Goal: Navigation & Orientation: Find specific page/section

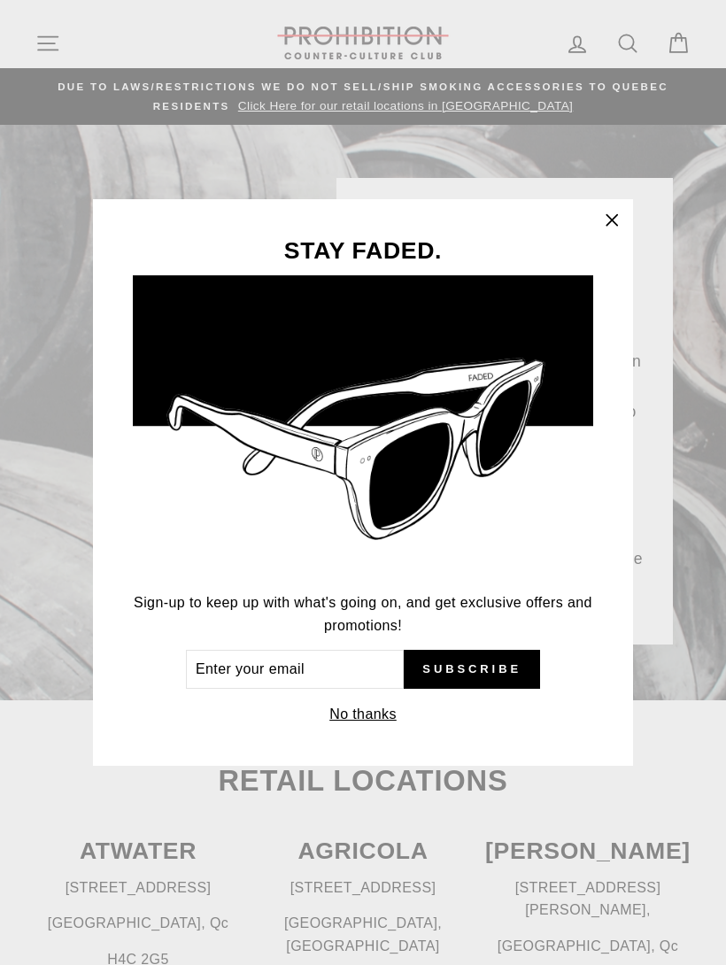
click at [605, 229] on icon "button" at bounding box center [611, 220] width 25 height 25
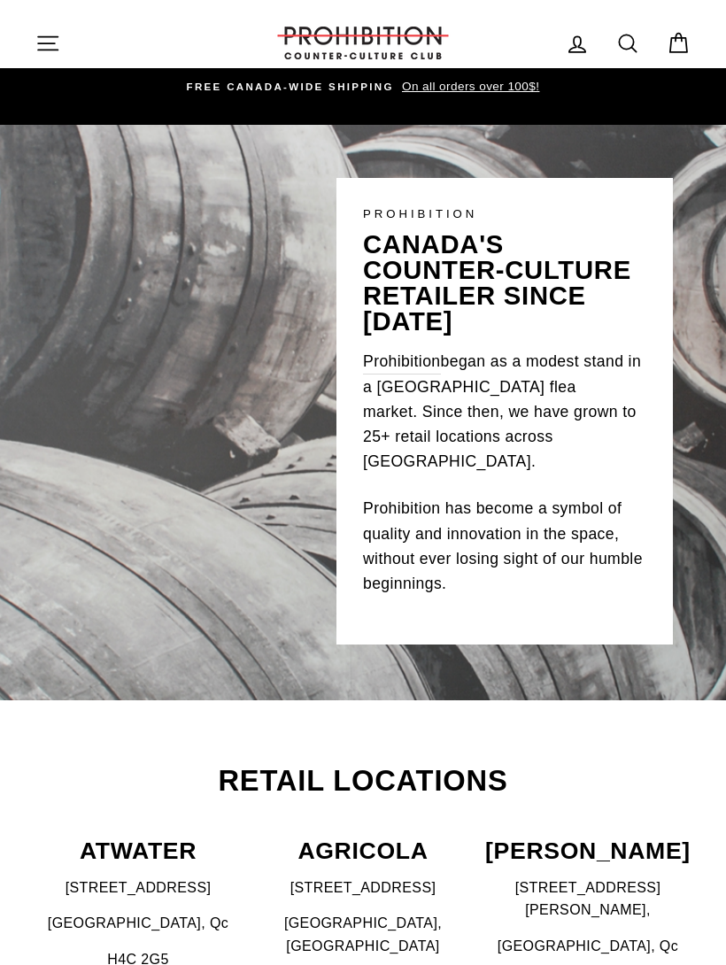
click at [48, 36] on icon "button" at bounding box center [47, 42] width 19 height 13
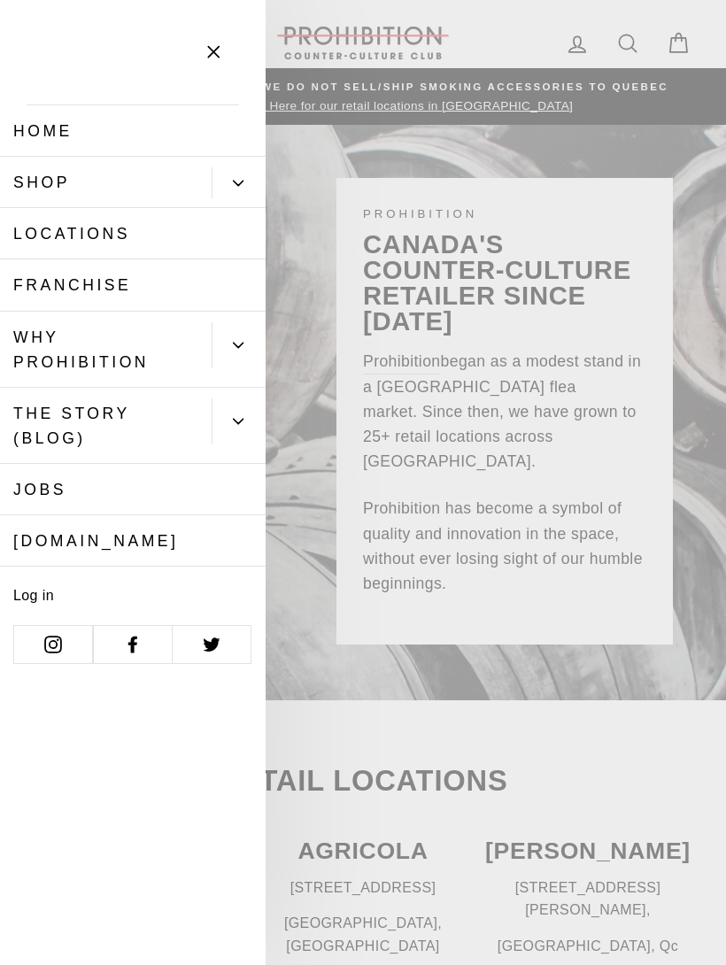
click at [241, 182] on icon "Primary" at bounding box center [239, 183] width 10 height 4
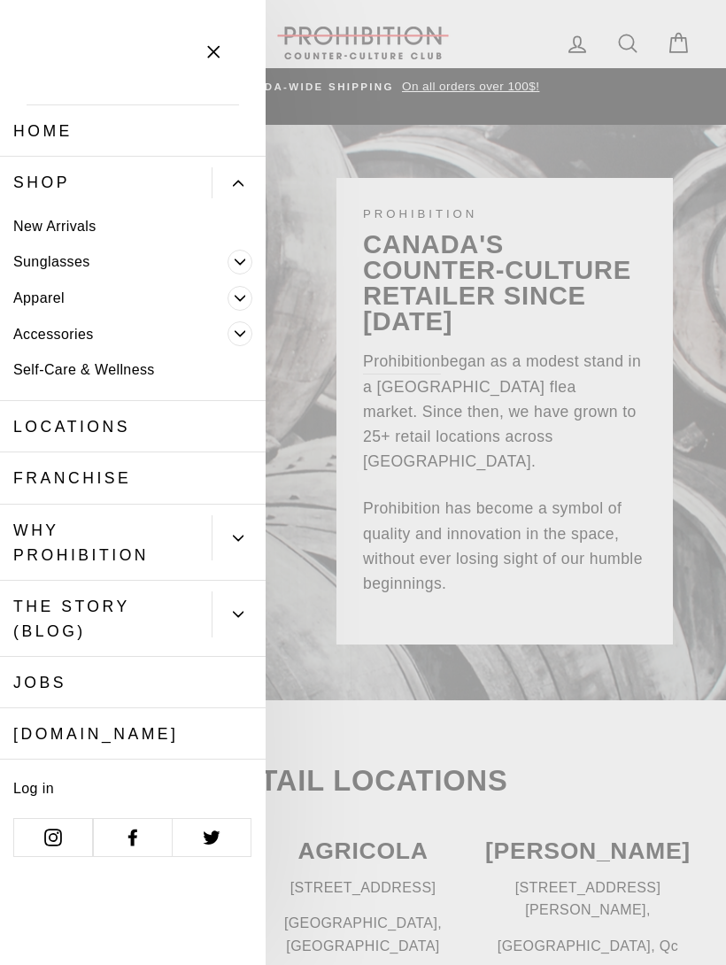
click at [236, 325] on span "Primary" at bounding box center [240, 333] width 25 height 25
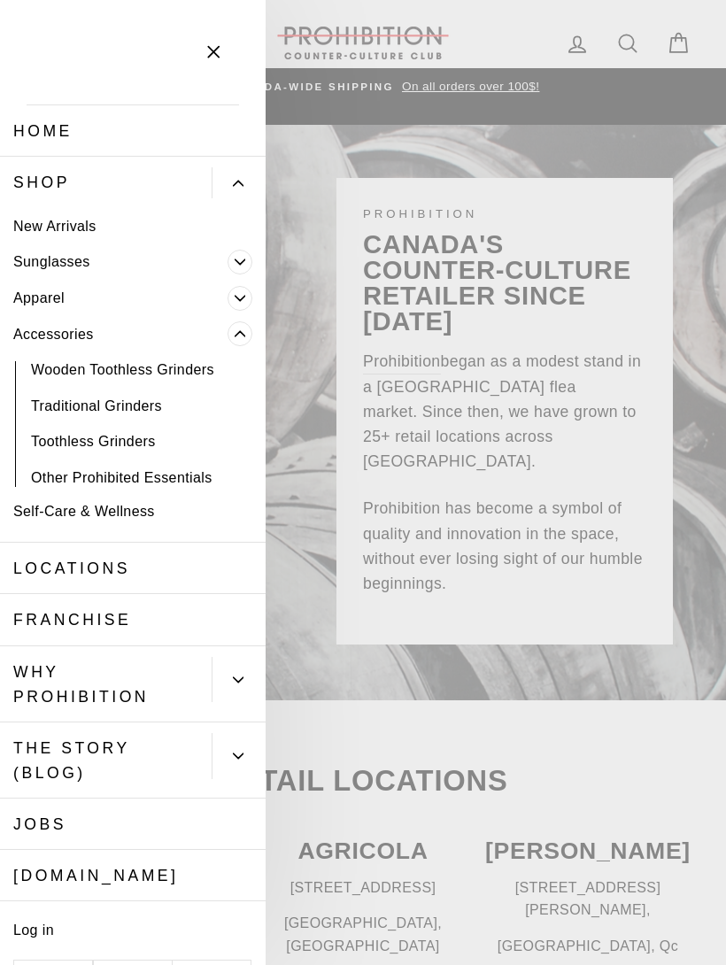
click at [85, 404] on link "Traditional Grinders" at bounding box center [133, 406] width 266 height 36
click at [76, 439] on link "Toothless Grinders" at bounding box center [133, 442] width 266 height 36
click at [81, 475] on link "Other Prohibited Essentials" at bounding box center [133, 477] width 266 height 36
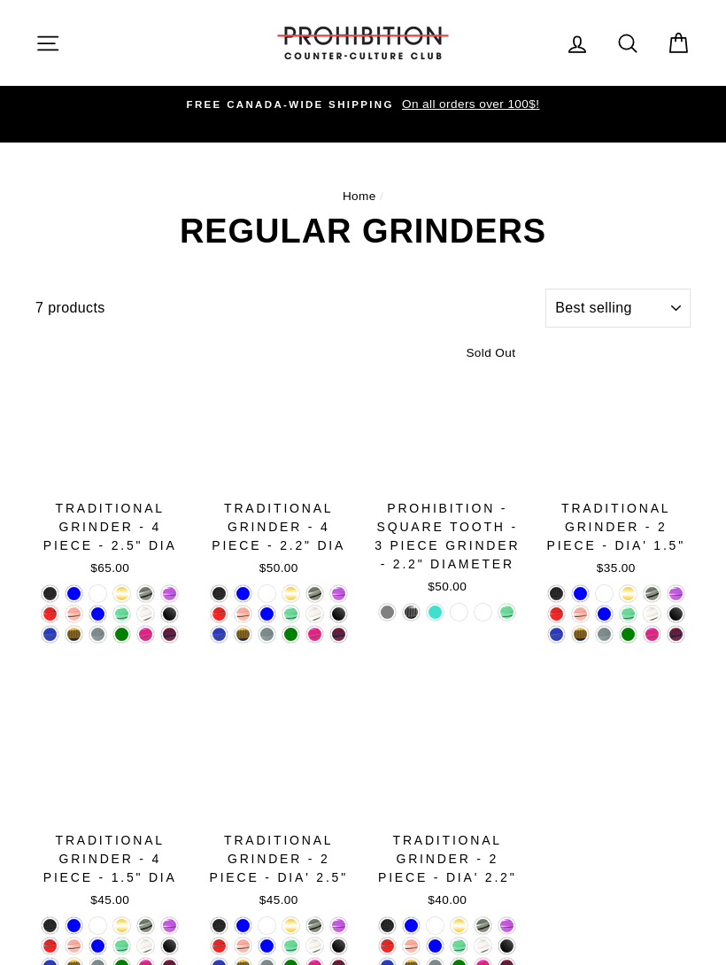
select select "best-selling"
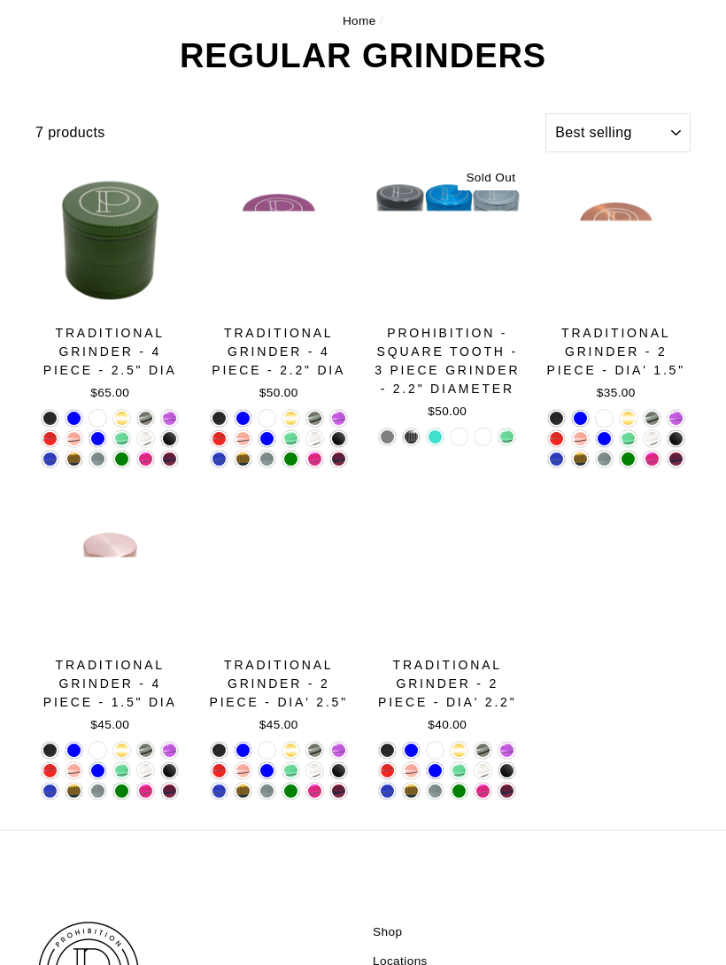
scroll to position [116, 0]
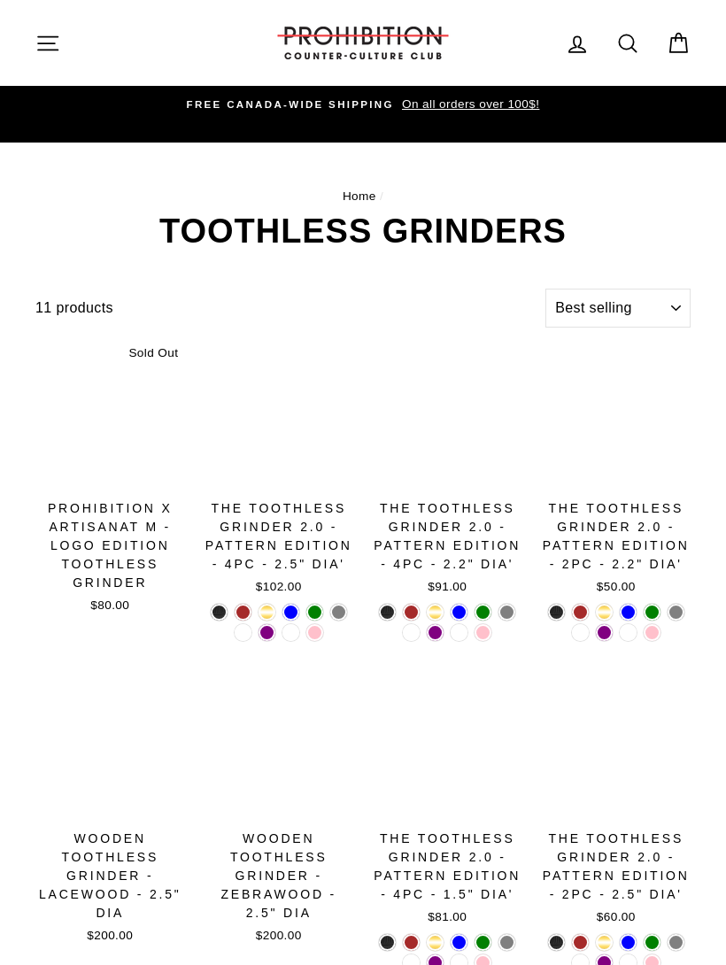
select select "best-selling"
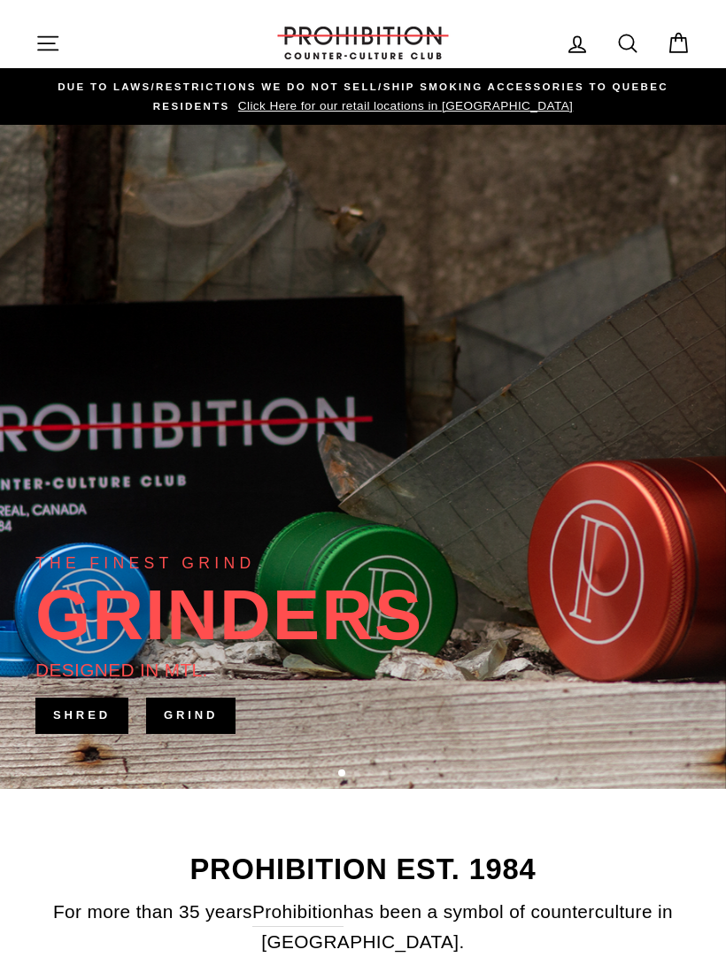
click at [89, 711] on link "SHRED" at bounding box center [81, 715] width 93 height 35
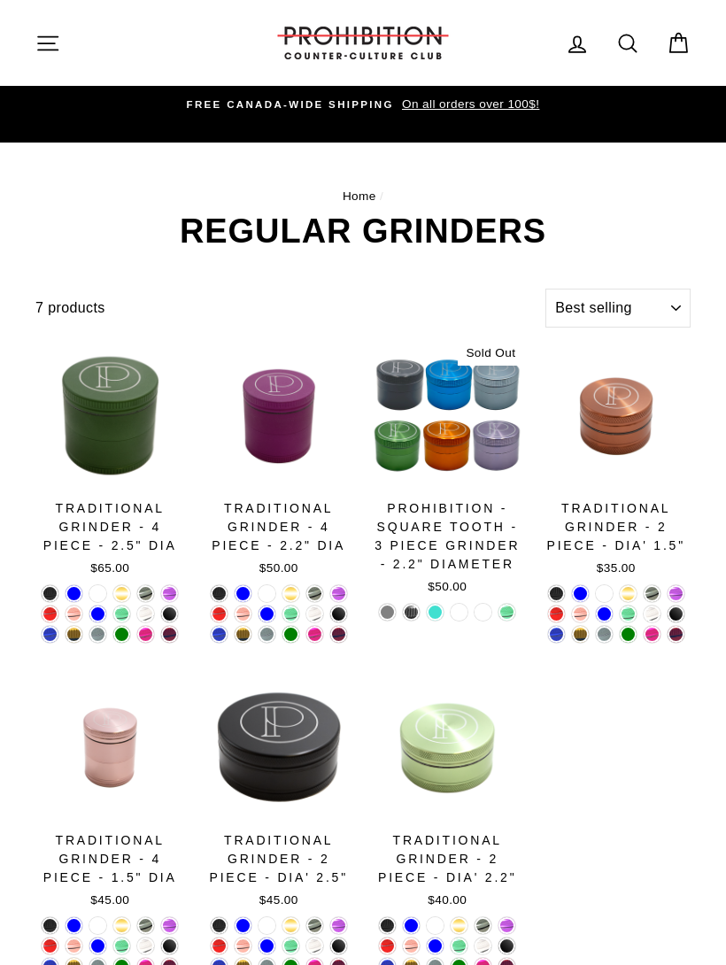
select select "best-selling"
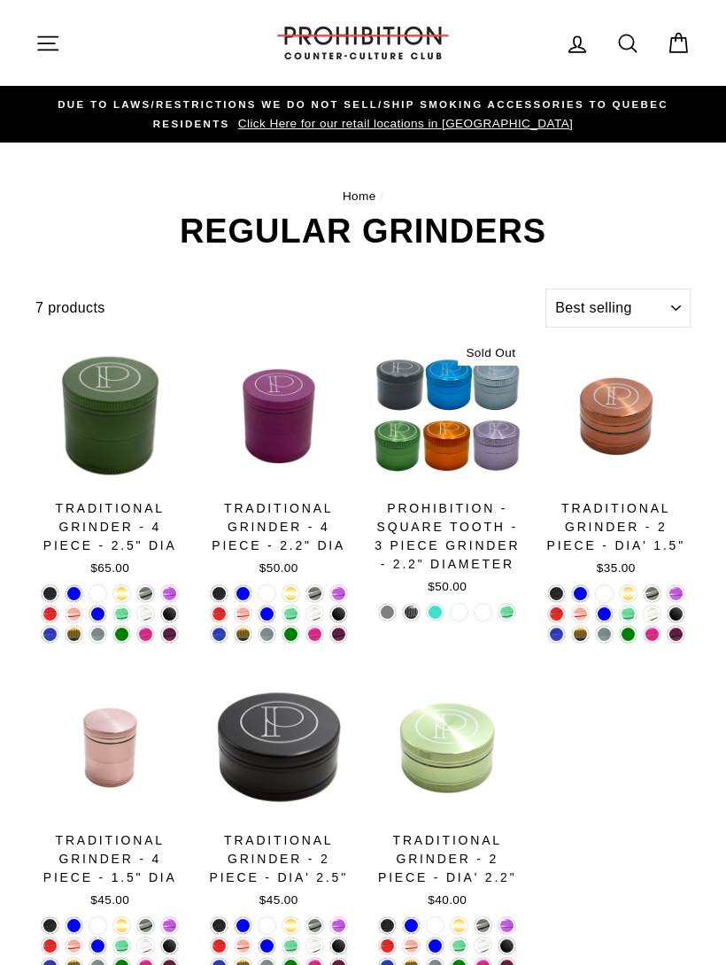
click at [38, 44] on icon "button" at bounding box center [47, 43] width 25 height 25
